Goal: Task Accomplishment & Management: Use online tool/utility

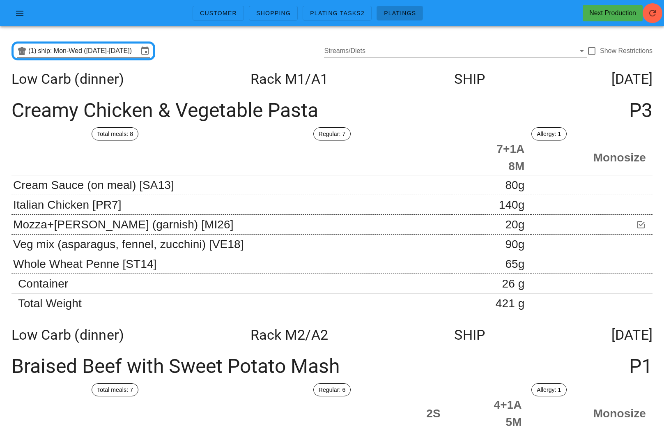
click at [100, 53] on input "ship: Mon-Wed (Aug 25-Aug 27)" at bounding box center [88, 50] width 100 height 13
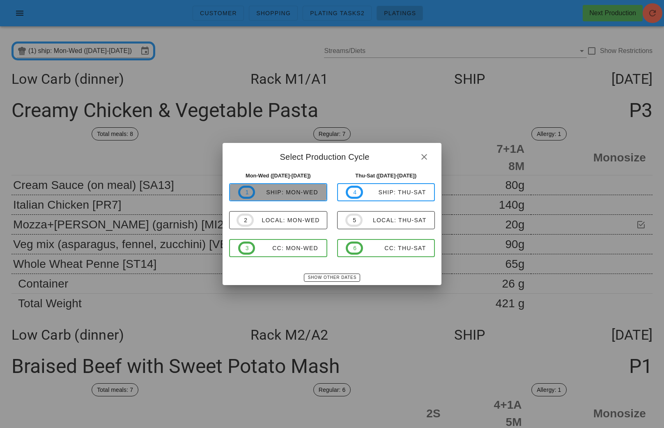
click at [279, 198] on span "1 ship: Mon-Wed" at bounding box center [278, 192] width 80 height 13
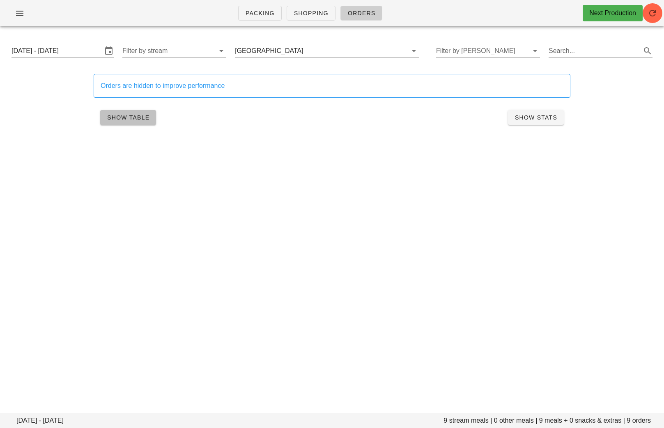
click at [125, 118] on span "Show Table" at bounding box center [128, 117] width 43 height 7
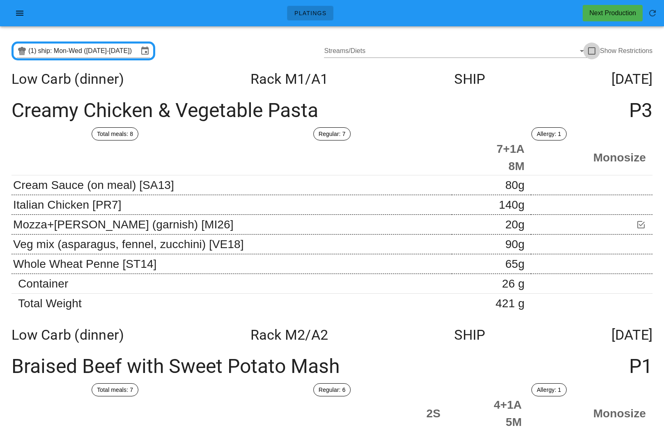
click at [594, 52] on div at bounding box center [592, 51] width 14 height 14
checkbox input "true"
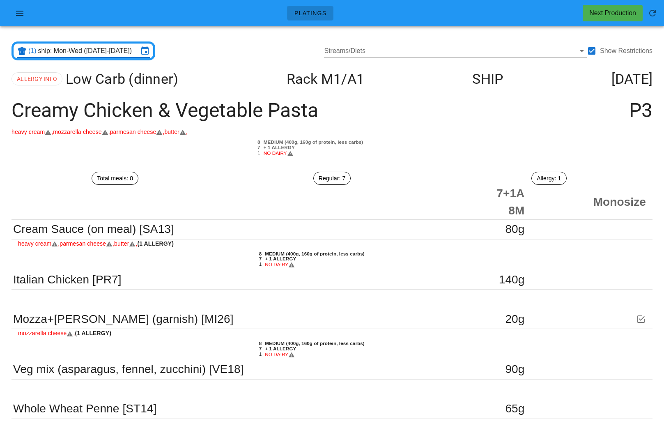
click at [124, 55] on input "ship: Mon-Wed (Aug 25-Aug 27)" at bounding box center [88, 50] width 100 height 13
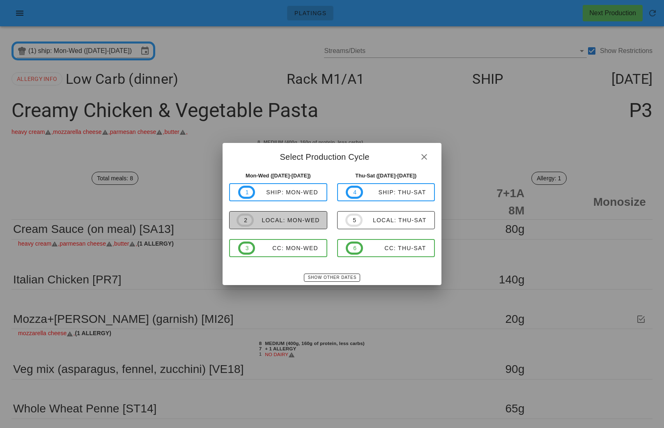
click at [275, 217] on div "local: Mon-Wed" at bounding box center [287, 220] width 66 height 7
type input "local: Mon-Wed (Aug 25-Aug 27)"
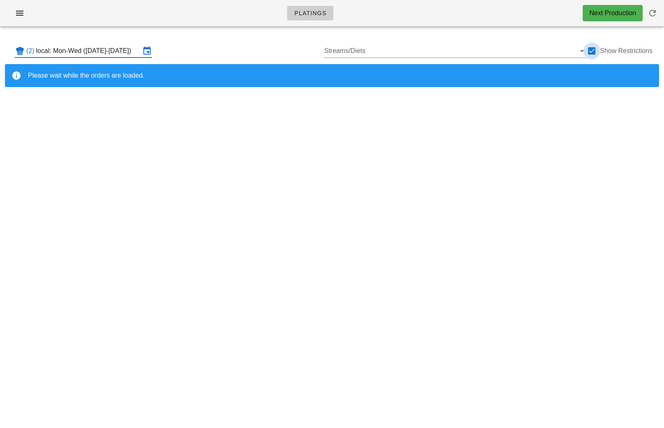
click at [595, 51] on div at bounding box center [592, 51] width 14 height 14
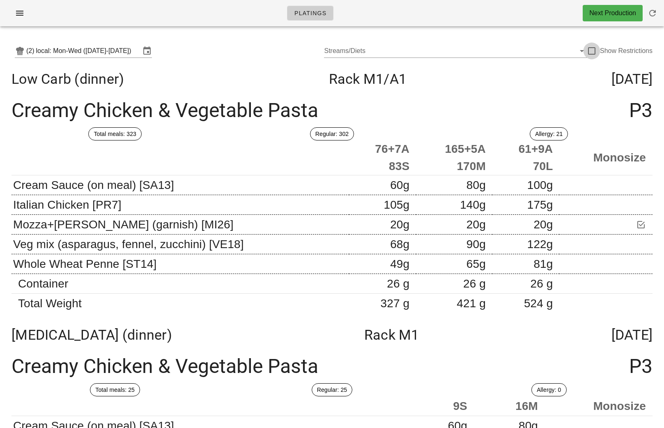
click at [593, 53] on div at bounding box center [592, 51] width 14 height 14
checkbox input "true"
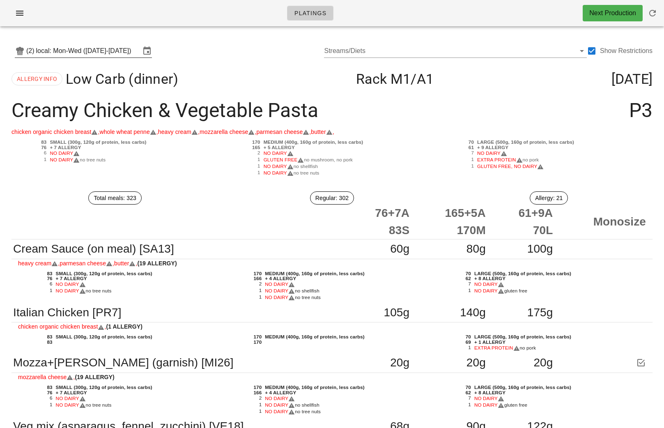
click at [99, 50] on input "local: Mon-Wed (Aug 25-Aug 27)" at bounding box center [88, 50] width 104 height 13
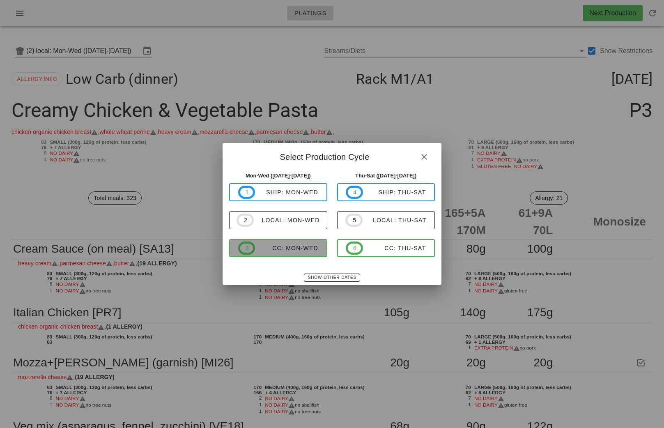
click at [295, 245] on div "CC: Mon-Wed" at bounding box center [286, 248] width 63 height 7
type input "CC: Mon-Wed (Aug 25-Aug 27)"
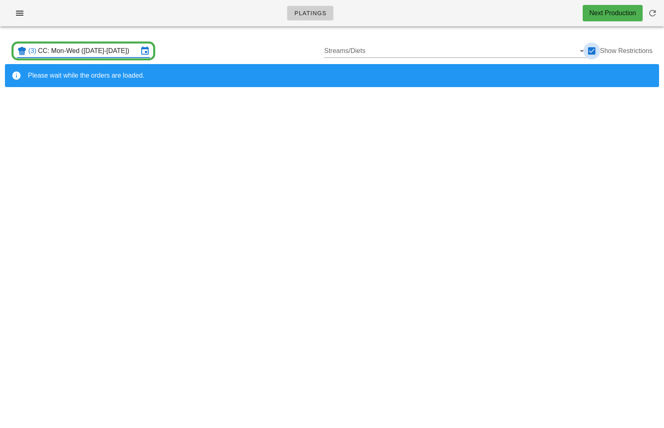
click at [596, 48] on div at bounding box center [592, 51] width 14 height 14
checkbox input "false"
